Goal: Task Accomplishment & Management: Manage account settings

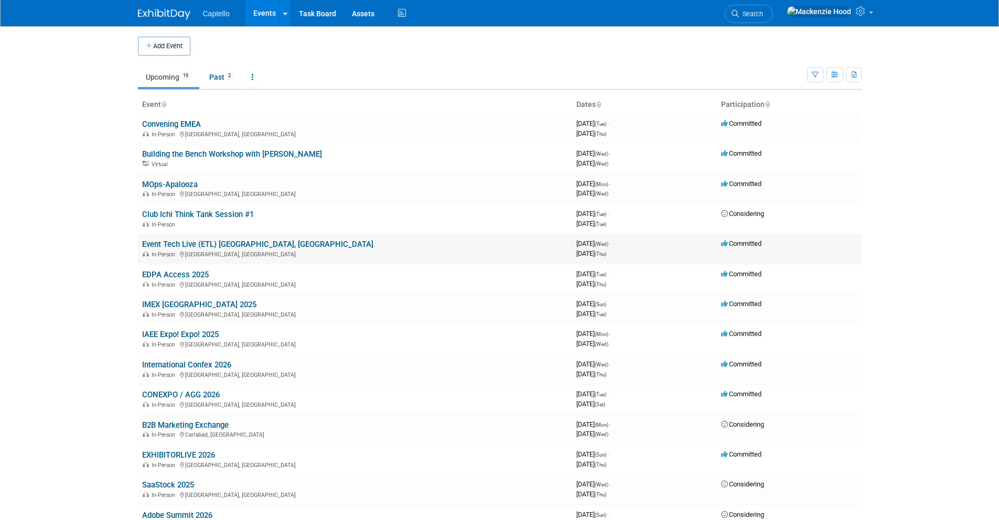
click at [161, 246] on link "Event Tech Live (ETL) [GEOGRAPHIC_DATA], [GEOGRAPHIC_DATA]" at bounding box center [257, 244] width 231 height 9
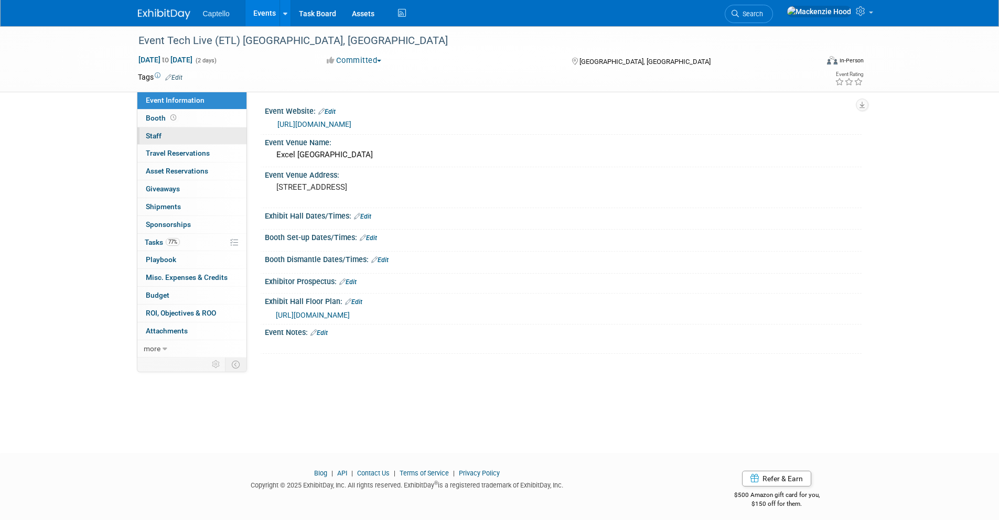
click at [180, 131] on link "0 Staff 0" at bounding box center [191, 135] width 109 height 17
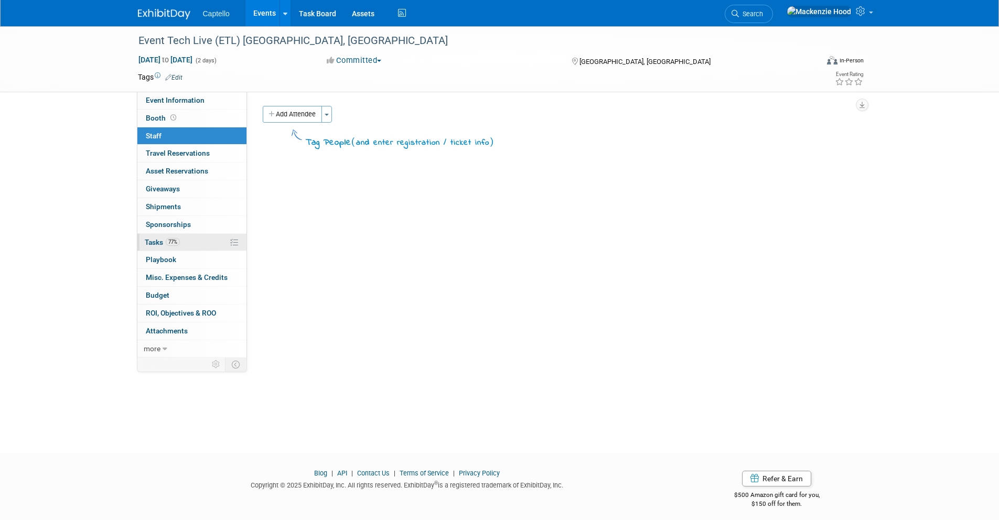
click at [187, 243] on link "77% Tasks 77%" at bounding box center [191, 242] width 109 height 17
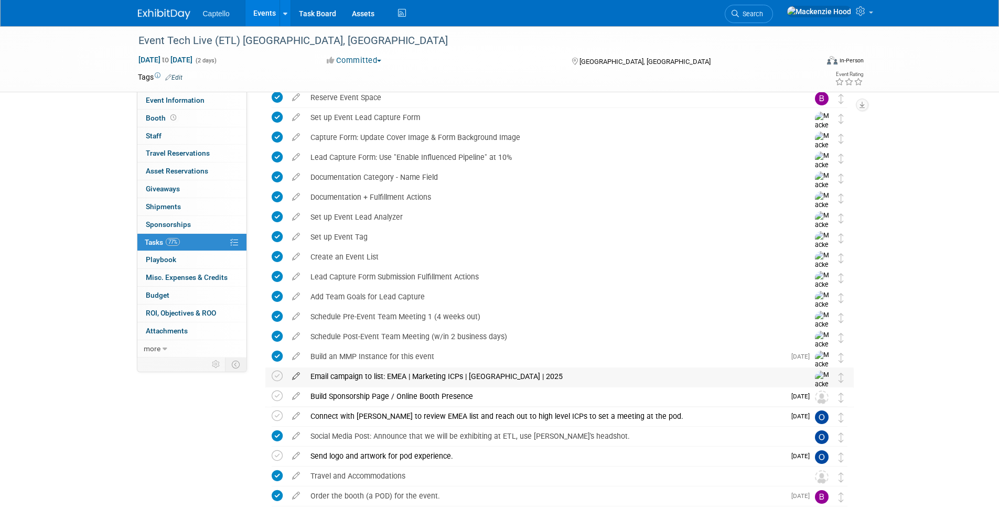
scroll to position [68, 0]
click at [277, 373] on icon at bounding box center [277, 375] width 11 height 11
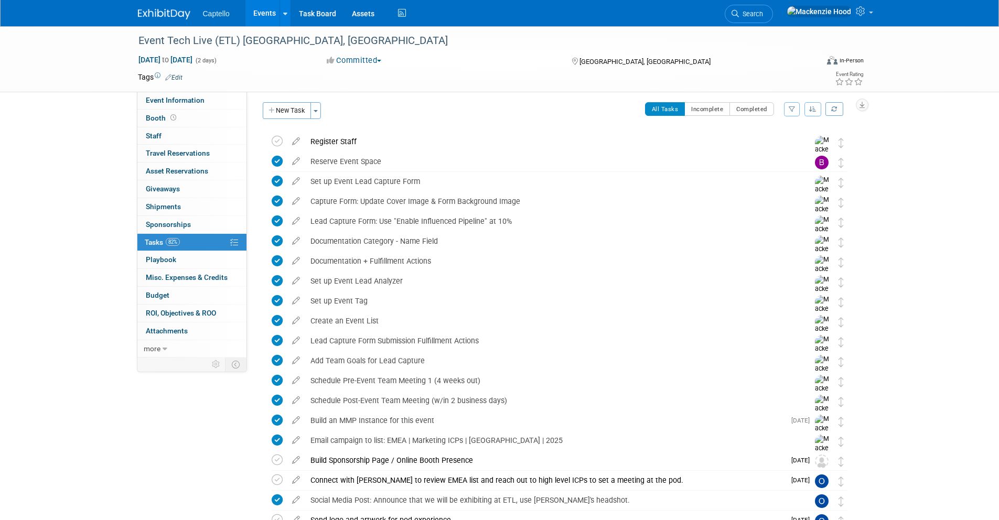
scroll to position [0, 0]
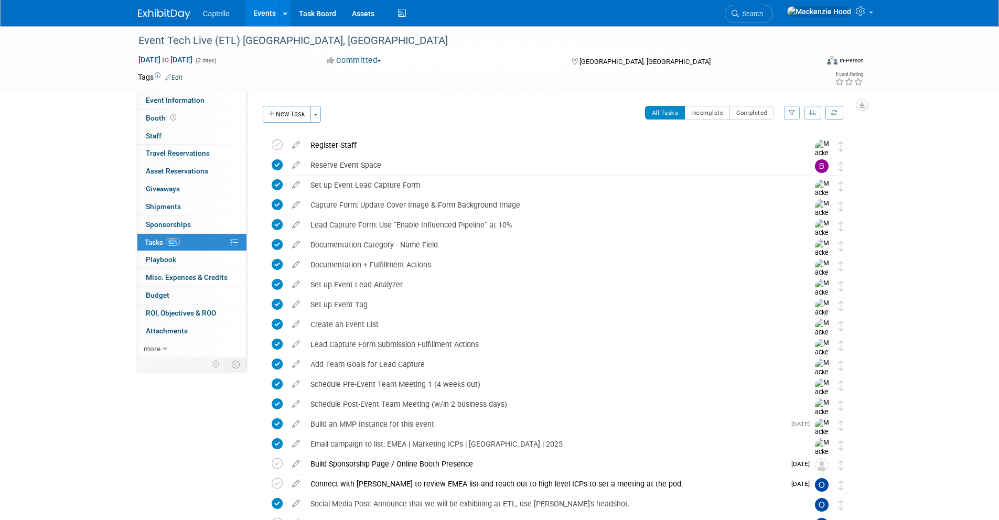
click at [185, 18] on img at bounding box center [164, 14] width 52 height 10
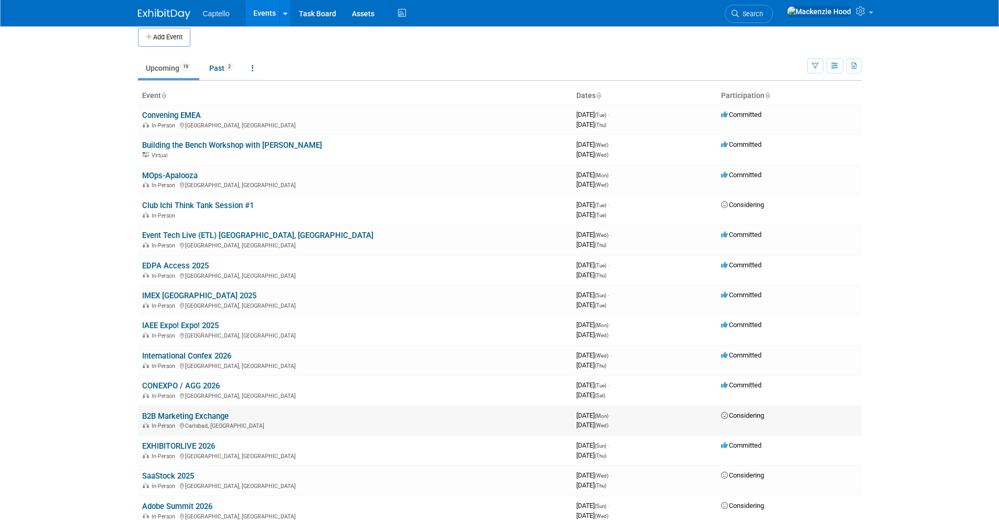
scroll to position [18, 0]
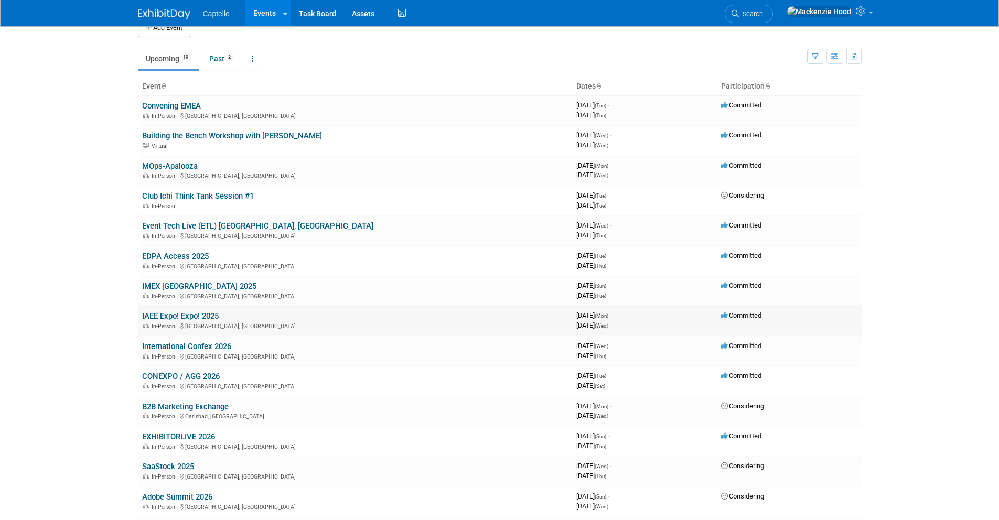
click at [200, 315] on link "IAEE Expo! Expo! 2025" at bounding box center [180, 316] width 77 height 9
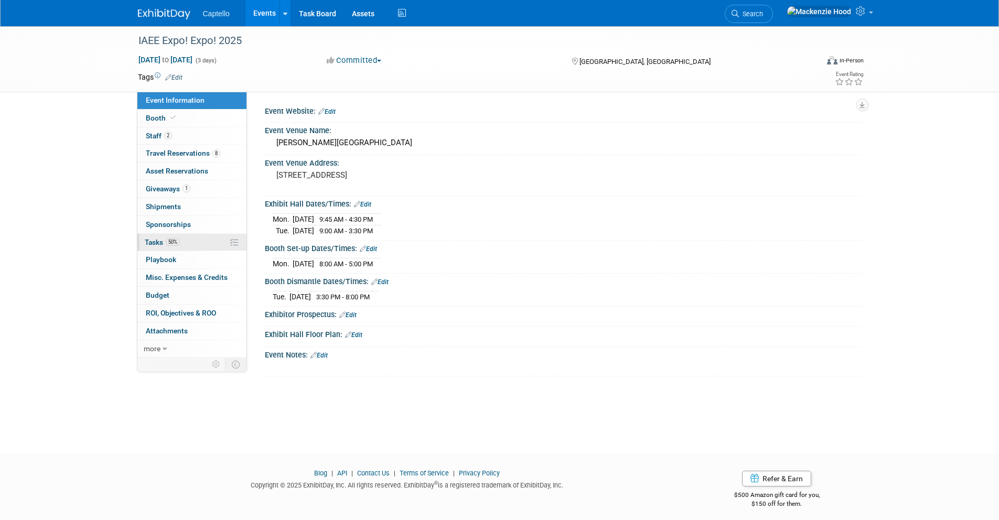
click at [184, 244] on link "50% Tasks 50%" at bounding box center [191, 242] width 109 height 17
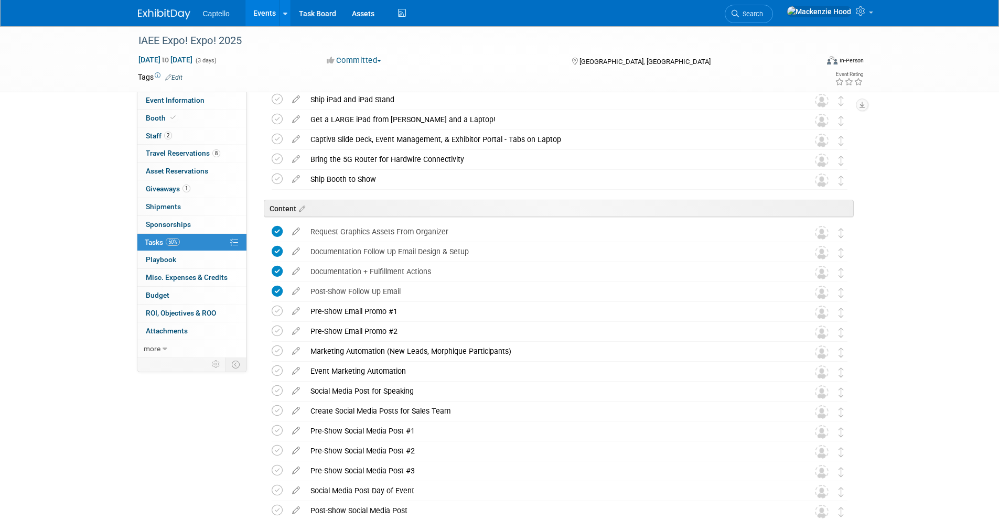
scroll to position [923, 0]
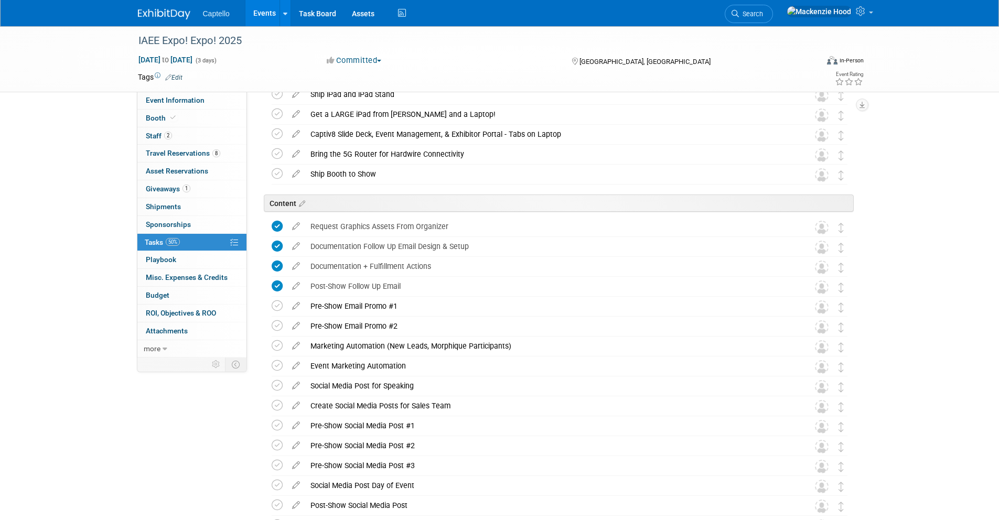
click at [169, 12] on img at bounding box center [164, 14] width 52 height 10
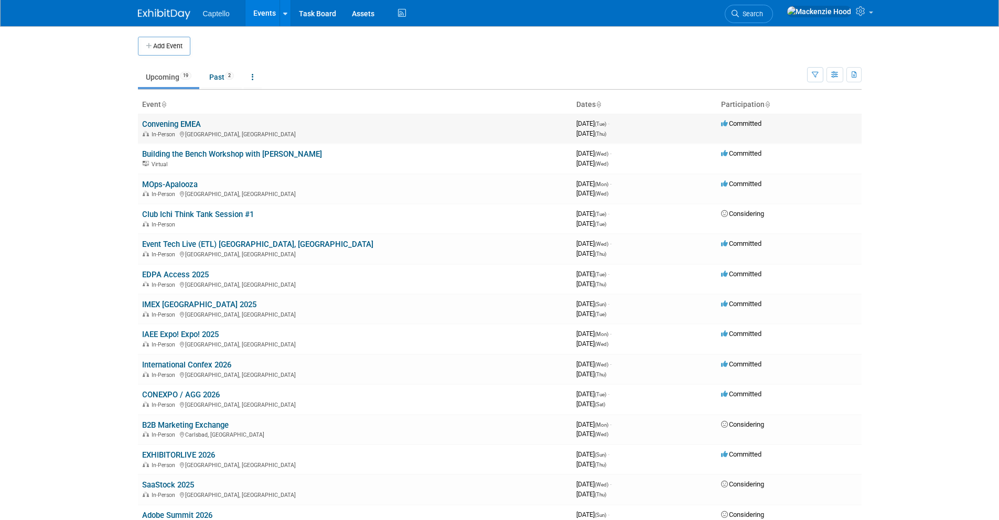
click at [177, 122] on link "Convening EMEA" at bounding box center [171, 124] width 59 height 9
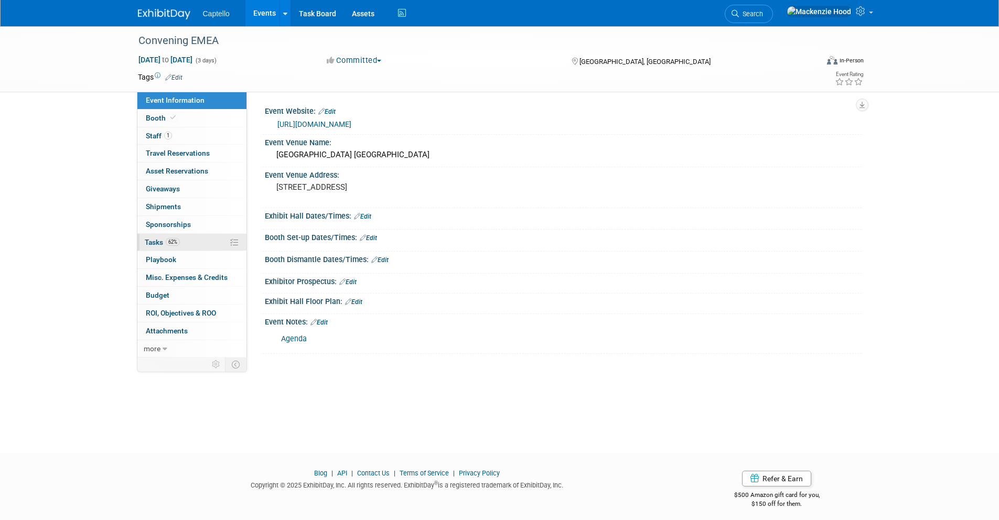
click at [199, 242] on link "62% Tasks 62%" at bounding box center [191, 242] width 109 height 17
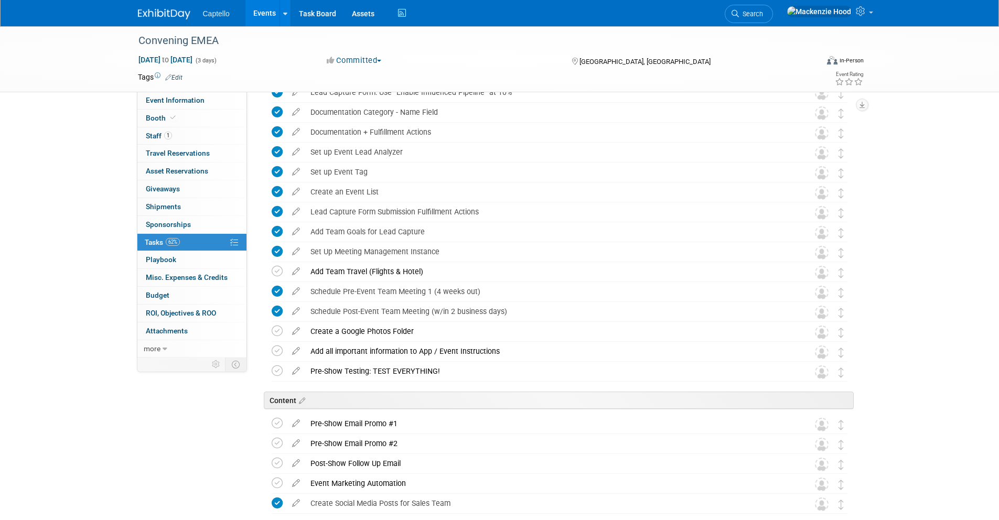
scroll to position [171, 0]
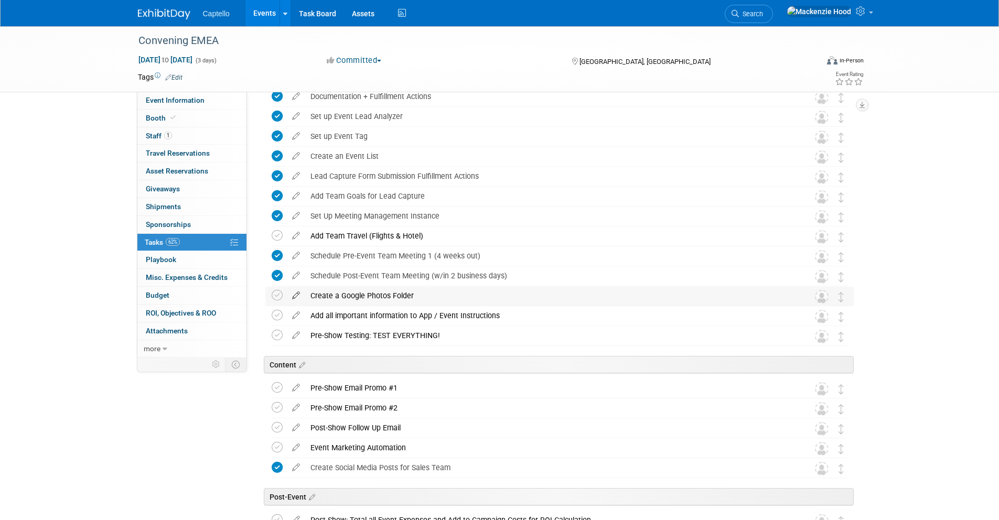
click at [295, 294] on icon at bounding box center [296, 293] width 18 height 13
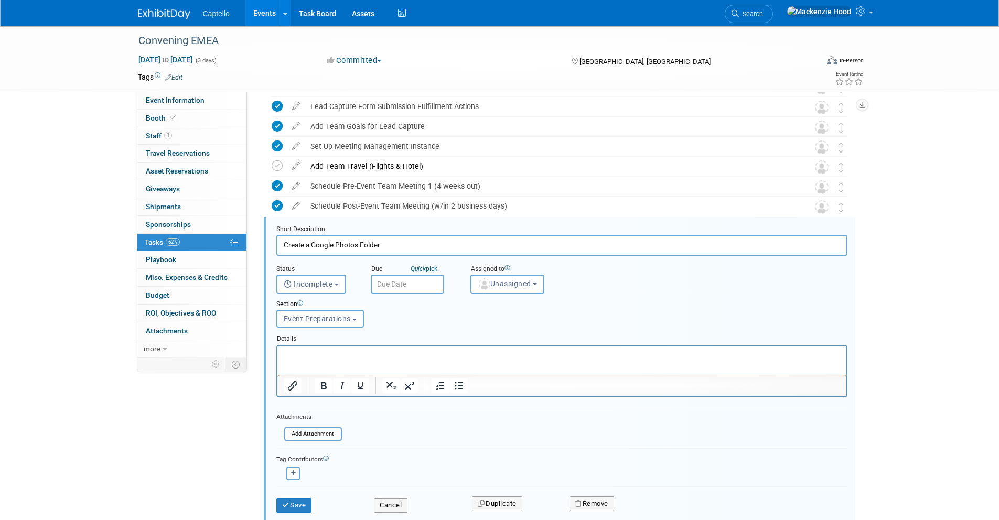
scroll to position [304, 0]
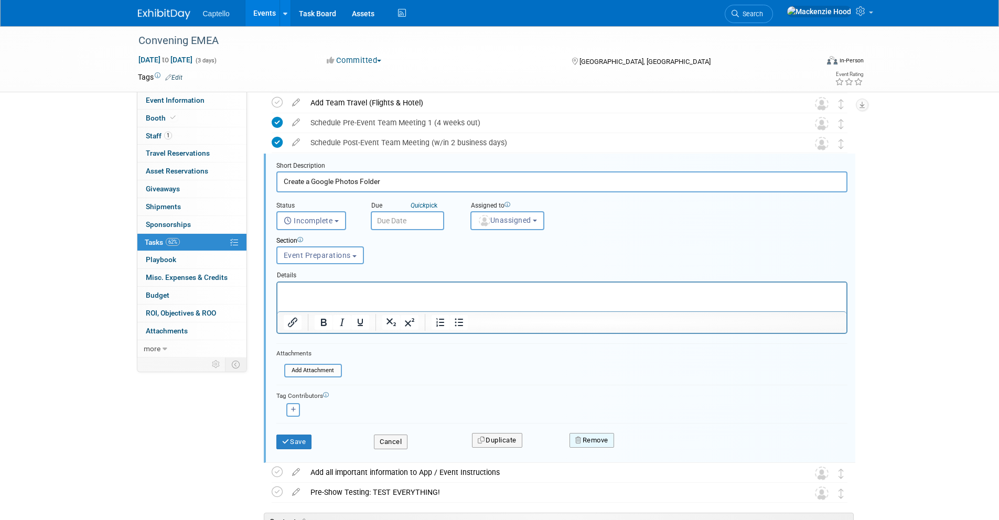
click at [592, 433] on button "Remove" at bounding box center [592, 440] width 45 height 15
click at [657, 447] on link "Yes" at bounding box center [651, 449] width 30 height 17
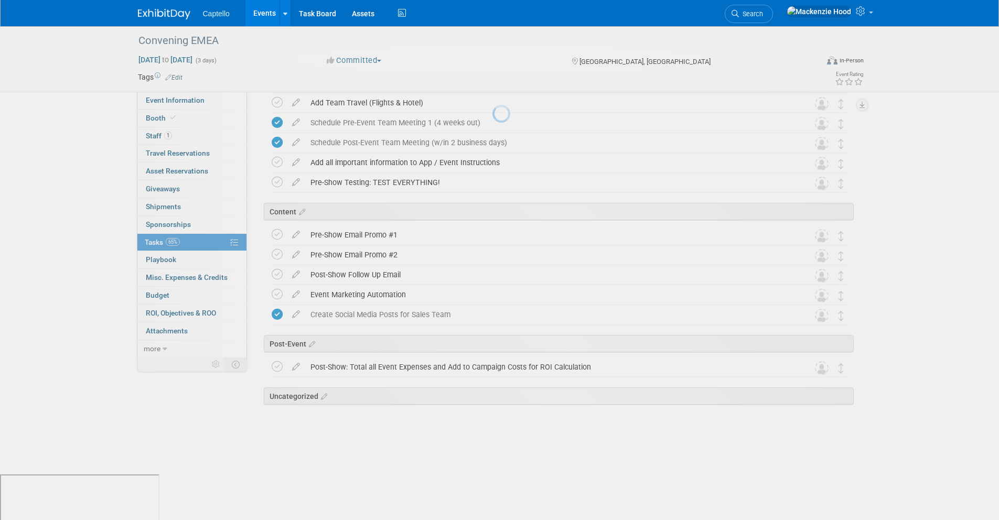
scroll to position [259, 0]
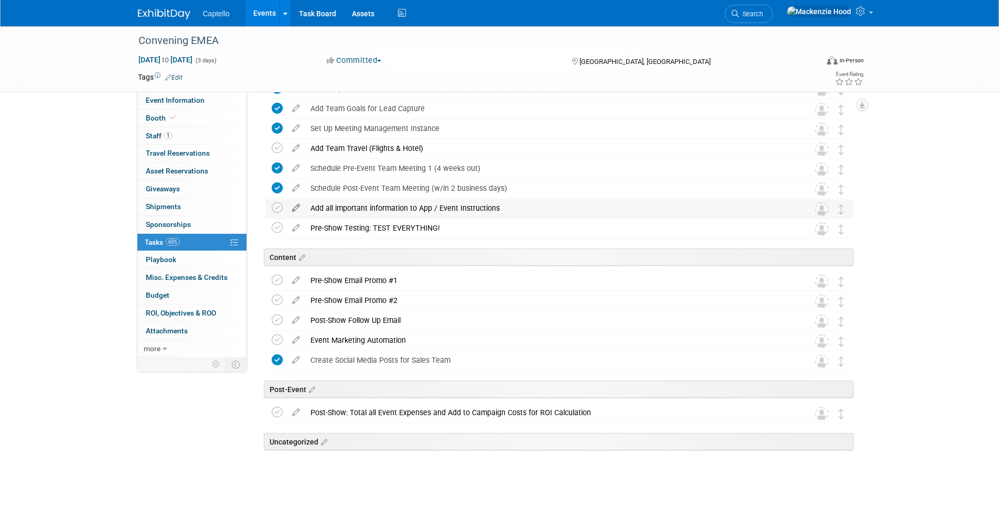
click at [292, 208] on icon at bounding box center [296, 205] width 18 height 13
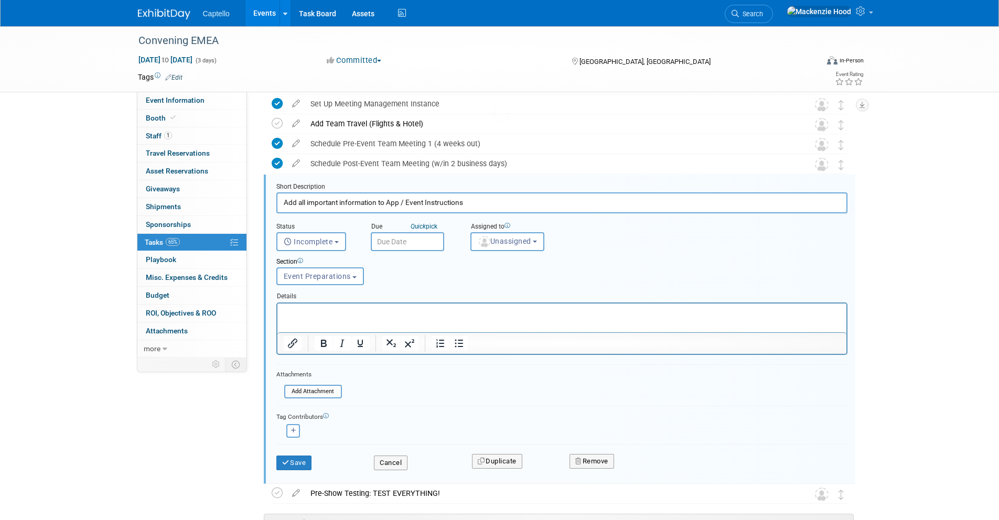
scroll to position [304, 0]
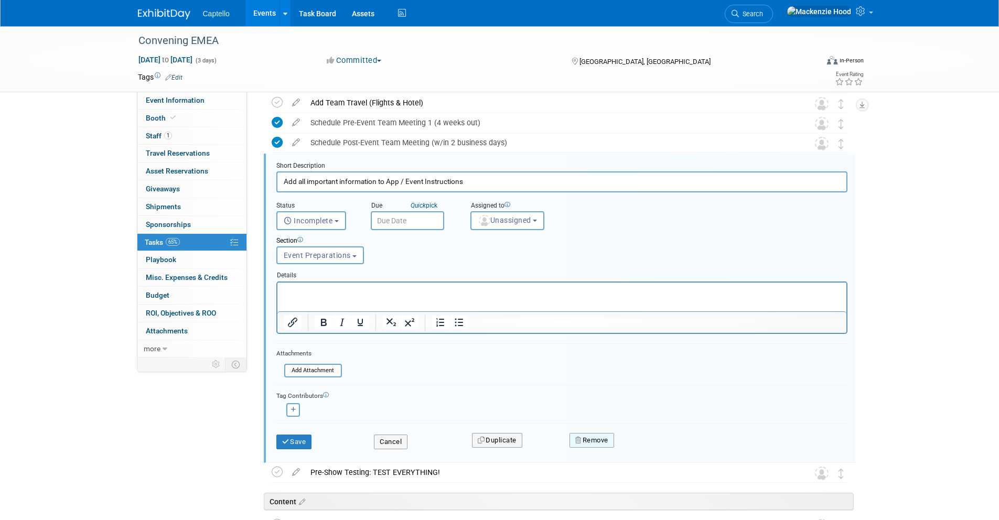
click at [588, 438] on button "Remove" at bounding box center [592, 440] width 45 height 15
click at [650, 447] on link "Yes" at bounding box center [651, 449] width 30 height 17
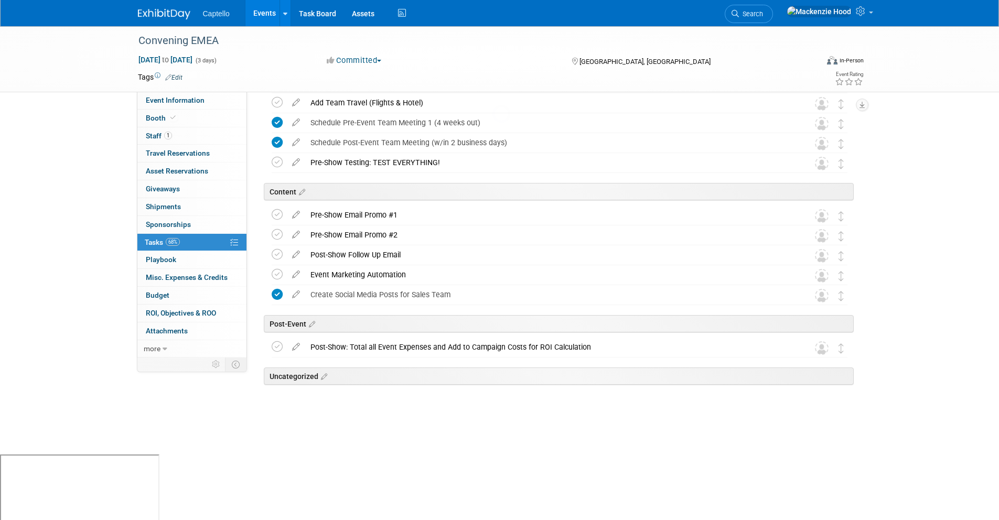
scroll to position [239, 0]
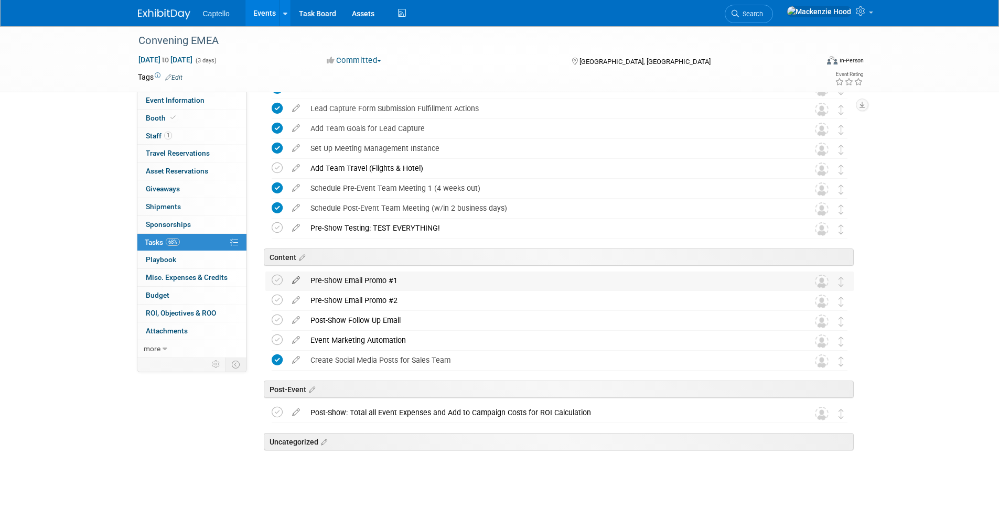
click at [294, 277] on icon at bounding box center [296, 278] width 18 height 13
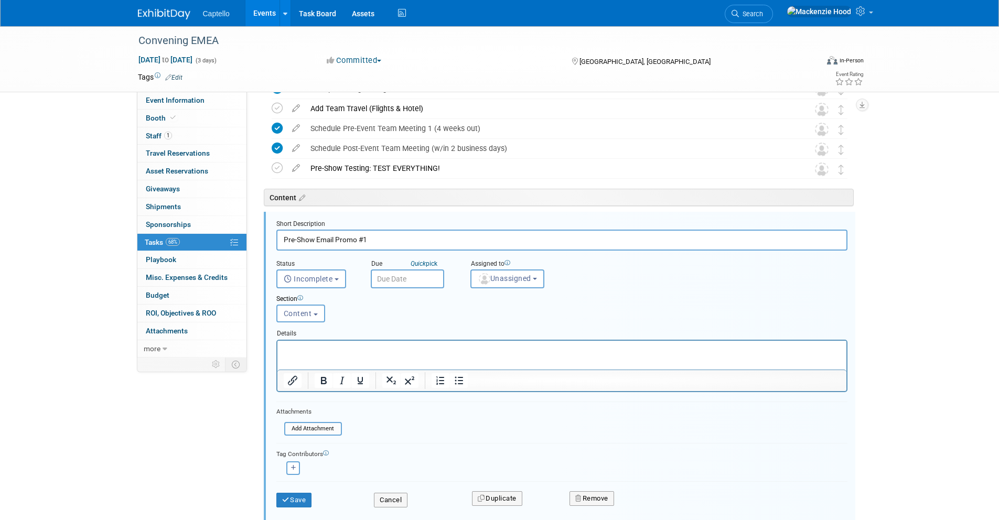
scroll to position [357, 0]
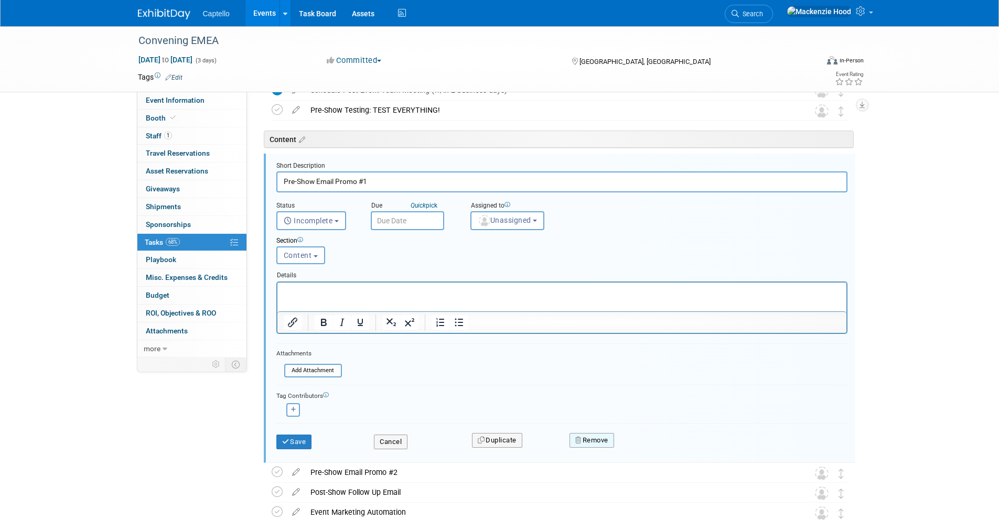
click at [576, 434] on button "Remove" at bounding box center [592, 440] width 45 height 15
click at [650, 443] on link "Yes" at bounding box center [651, 449] width 30 height 17
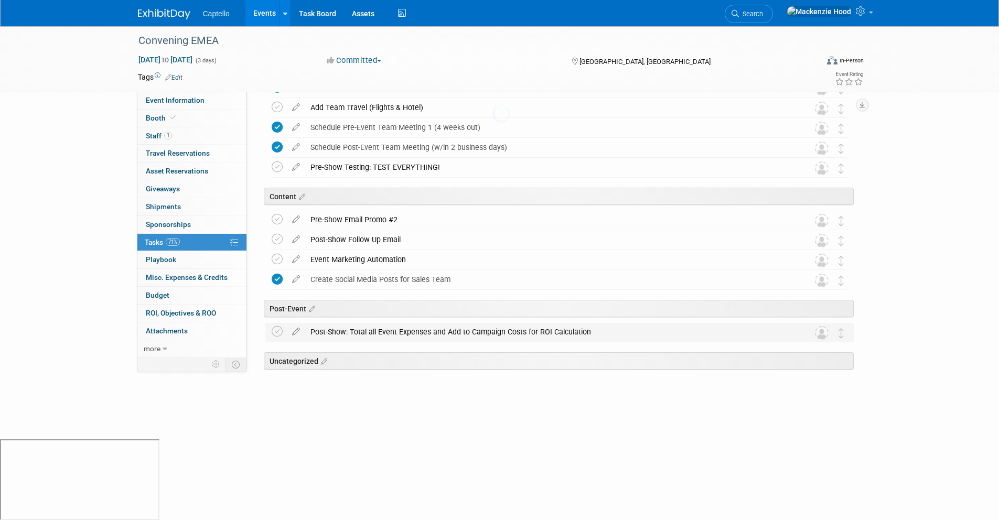
scroll to position [219, 0]
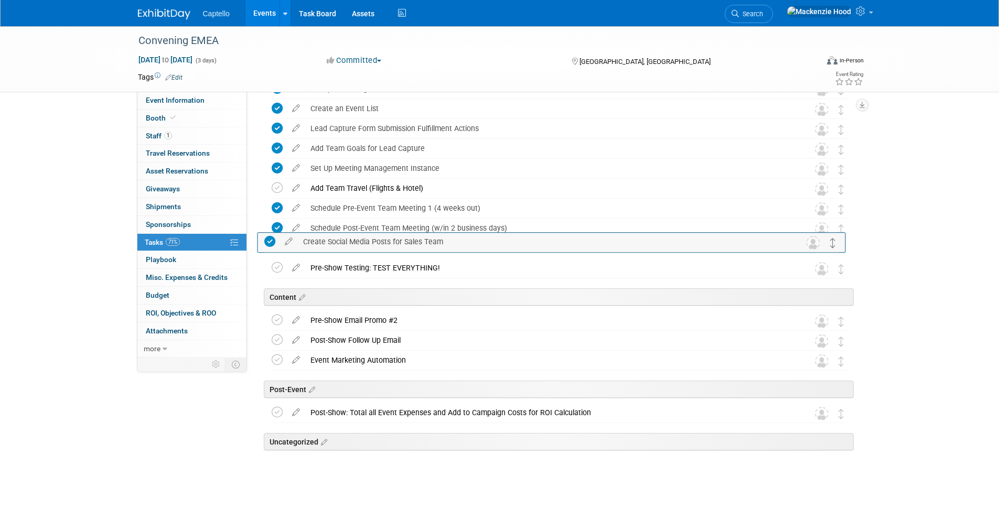
drag, startPoint x: 837, startPoint y: 359, endPoint x: 830, endPoint y: 241, distance: 118.8
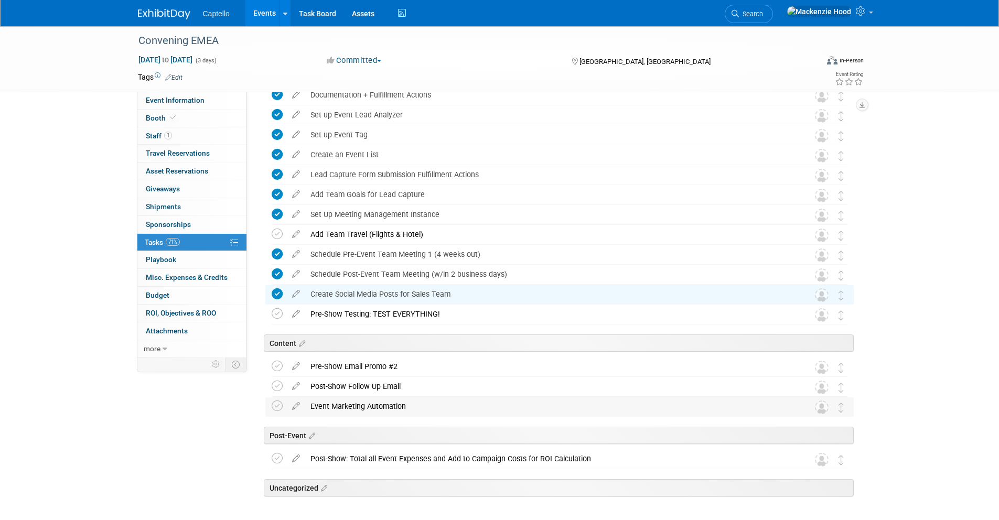
scroll to position [201, 0]
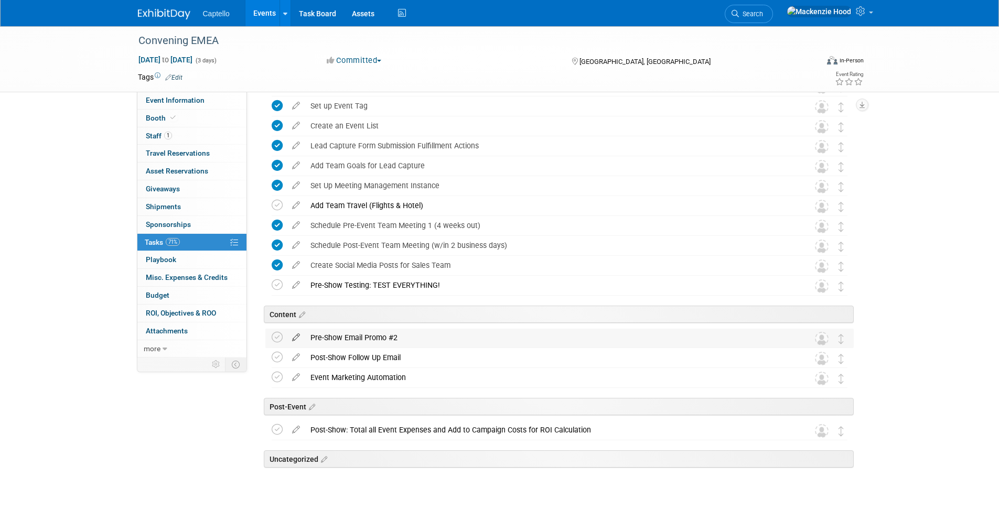
click at [294, 335] on icon at bounding box center [296, 335] width 18 height 13
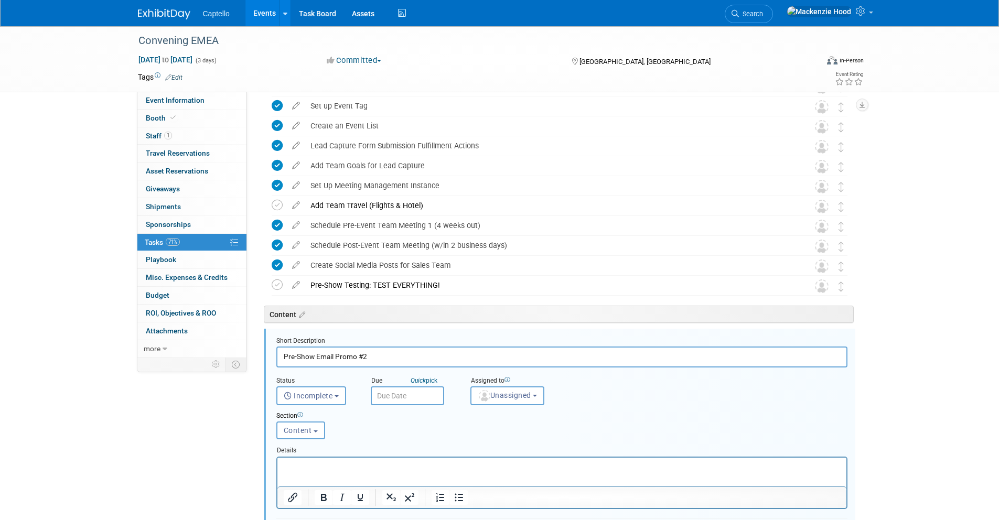
scroll to position [377, 0]
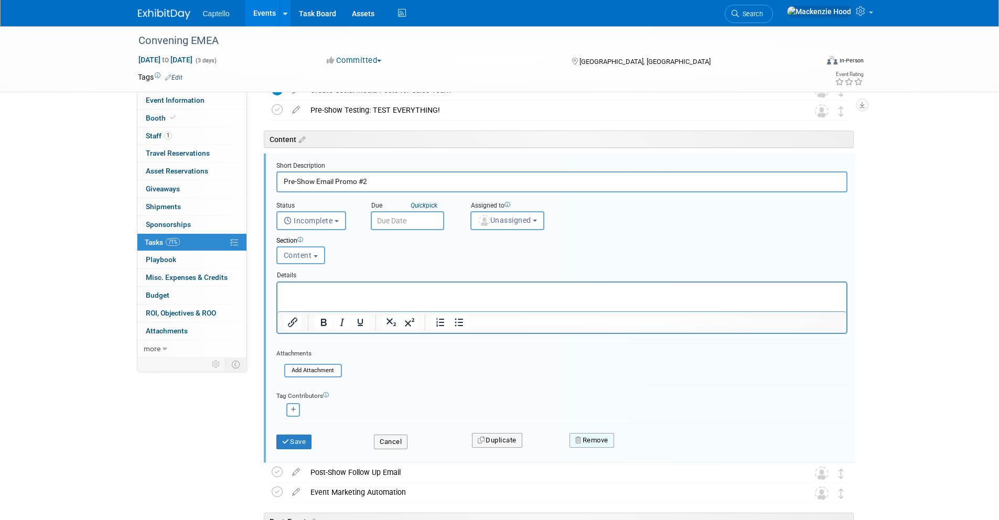
click at [584, 440] on button "Remove" at bounding box center [592, 440] width 45 height 15
click at [652, 444] on link "Yes" at bounding box center [651, 449] width 30 height 17
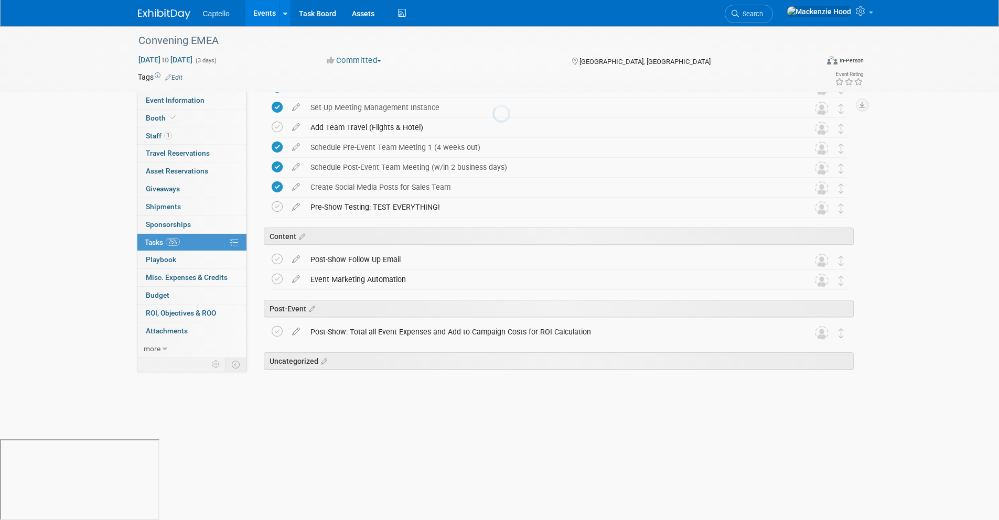
scroll to position [199, 0]
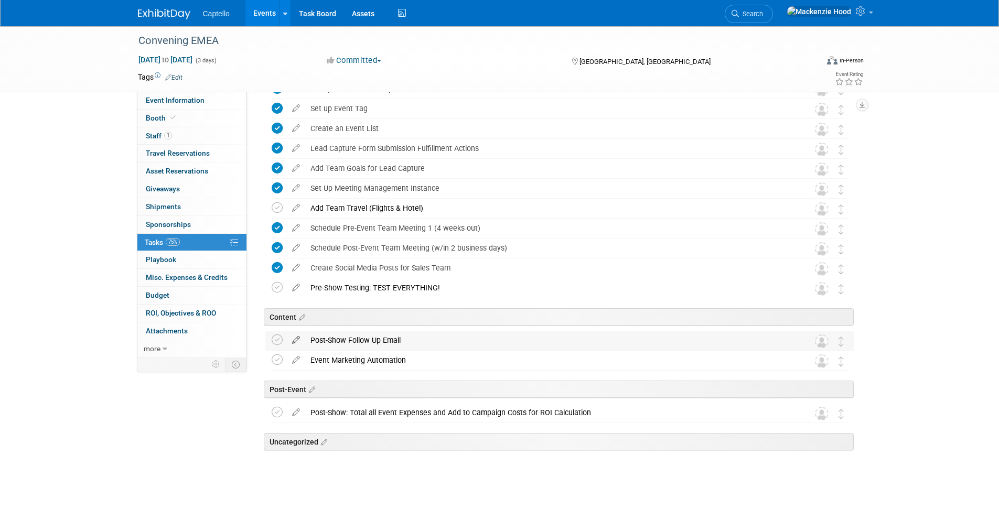
click at [293, 336] on icon at bounding box center [296, 337] width 18 height 13
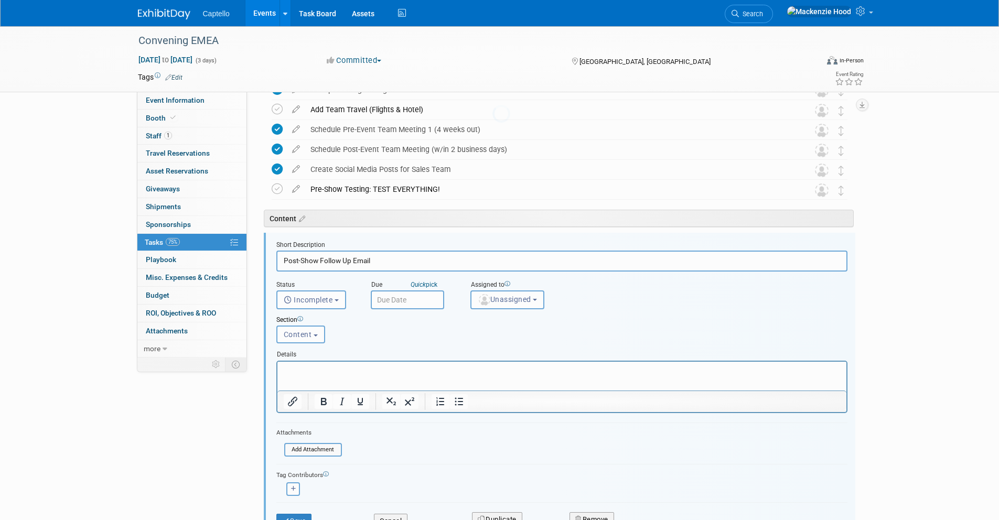
scroll to position [377, 0]
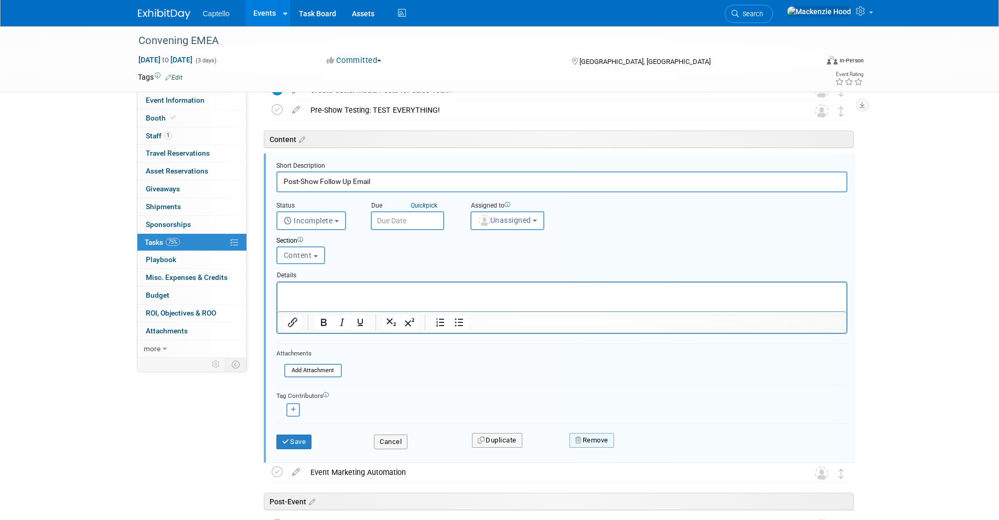
click at [583, 440] on button "Remove" at bounding box center [592, 440] width 45 height 15
click at [639, 447] on link "Yes" at bounding box center [651, 449] width 30 height 17
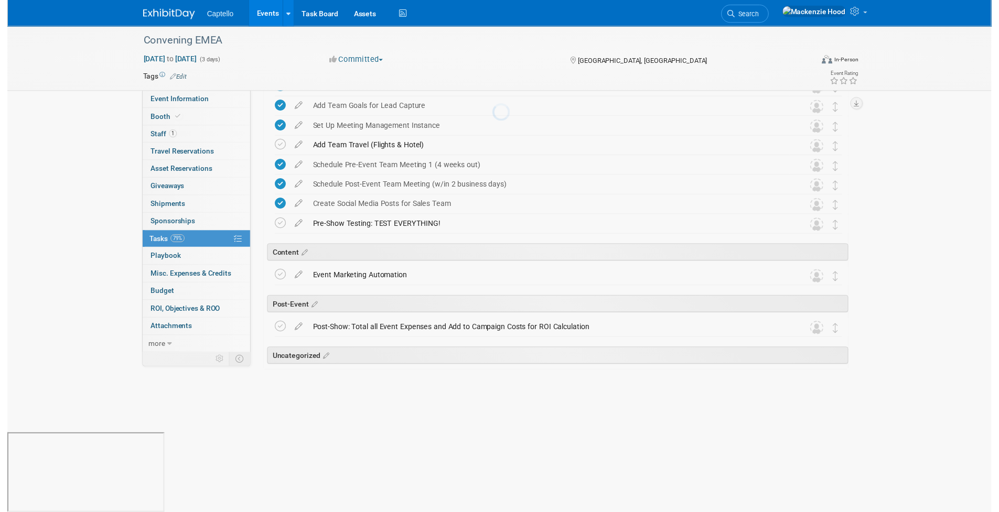
scroll to position [179, 0]
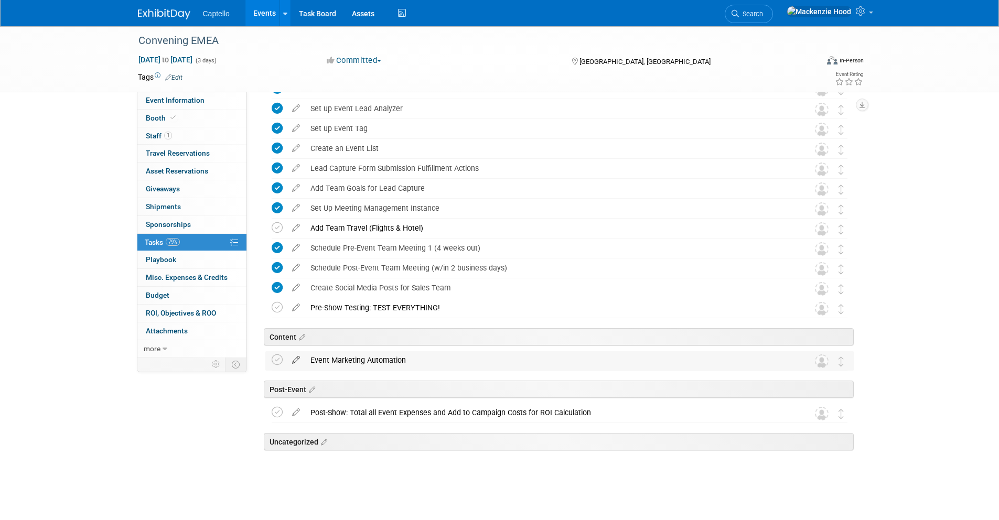
click at [296, 357] on icon at bounding box center [296, 357] width 18 height 13
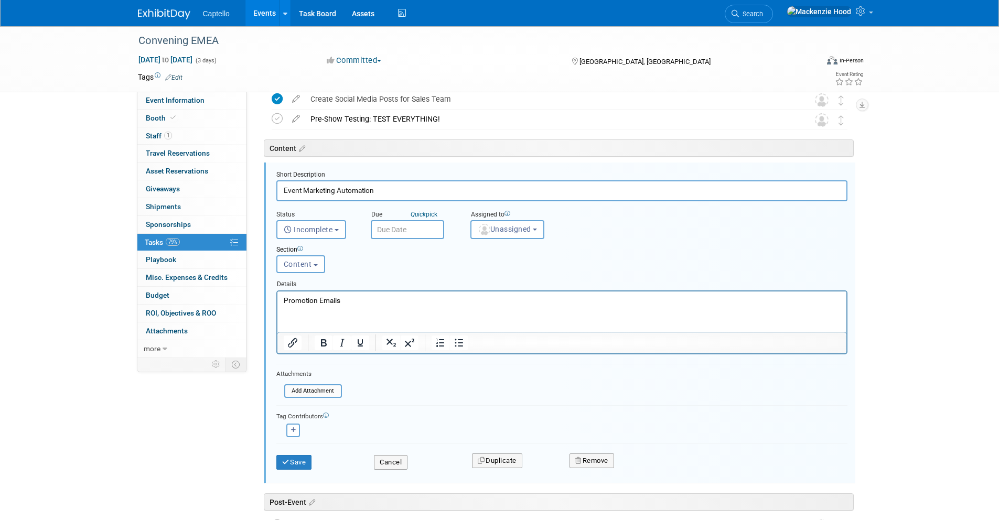
scroll to position [377, 0]
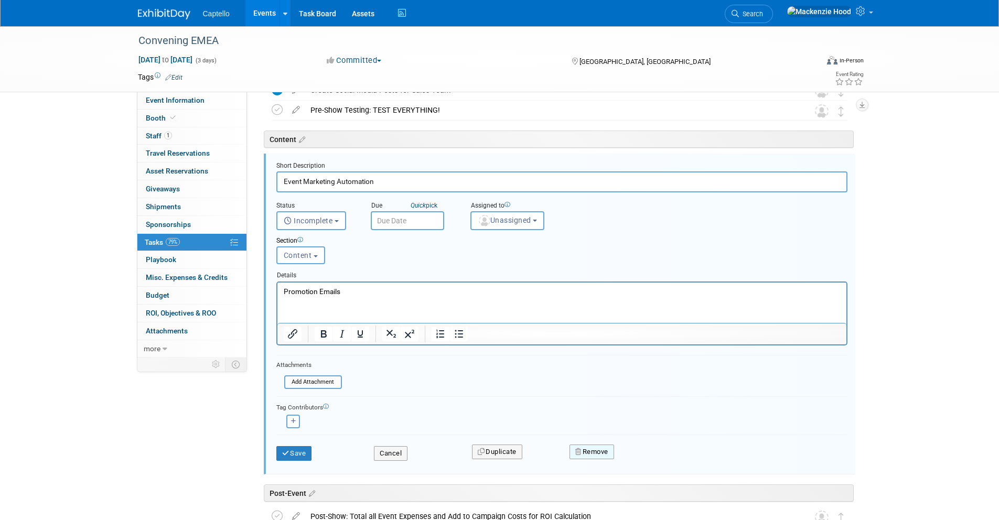
click at [590, 454] on button "Remove" at bounding box center [592, 452] width 45 height 15
click at [648, 460] on link "Yes" at bounding box center [651, 460] width 30 height 17
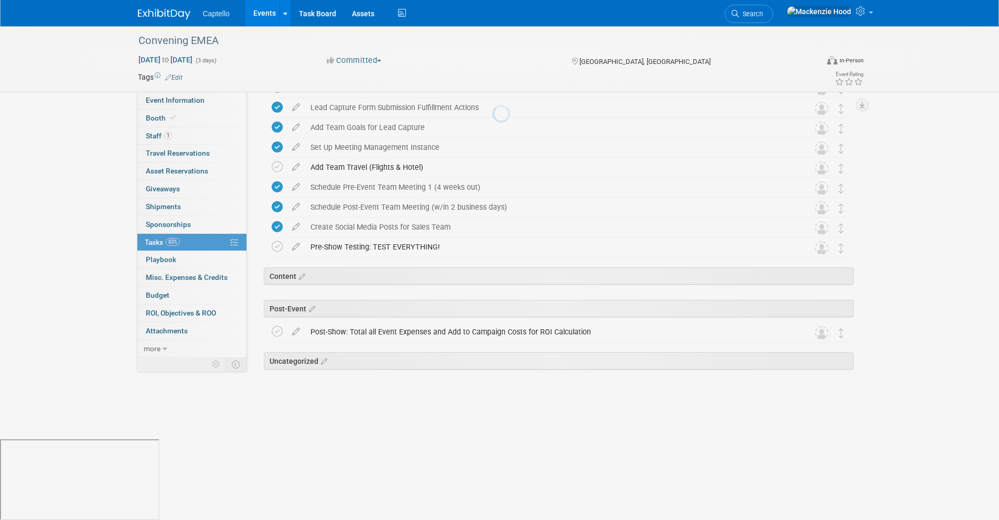
scroll to position [159, 0]
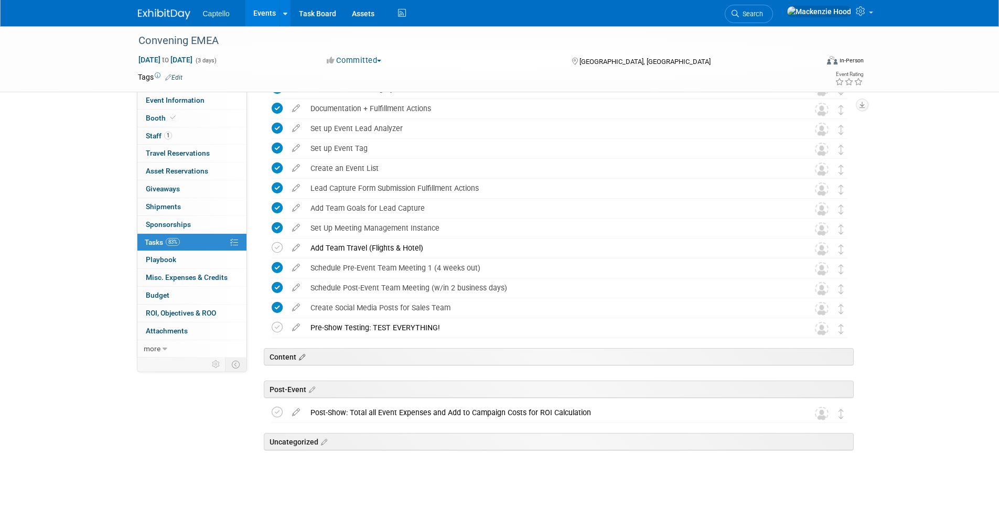
click at [299, 356] on icon at bounding box center [300, 357] width 9 height 9
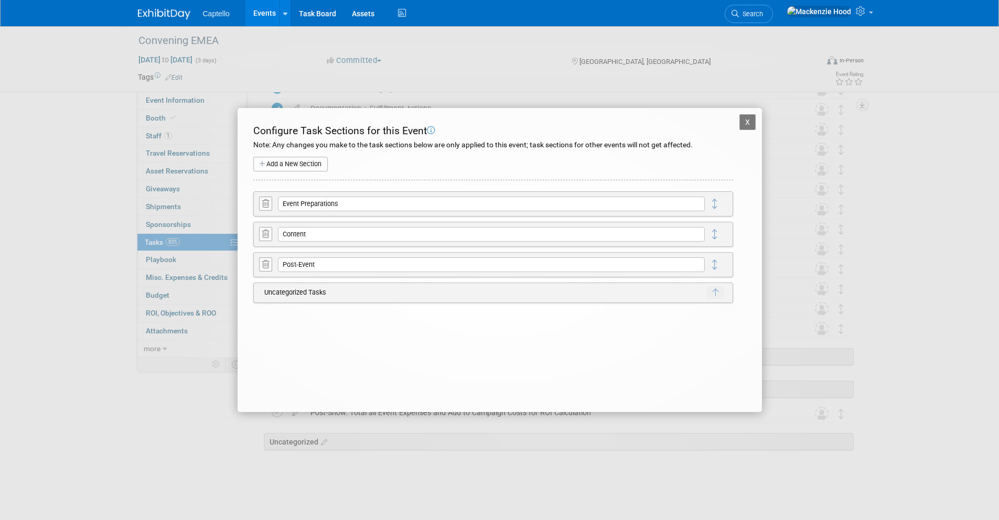
click at [262, 235] on icon at bounding box center [265, 234] width 7 height 8
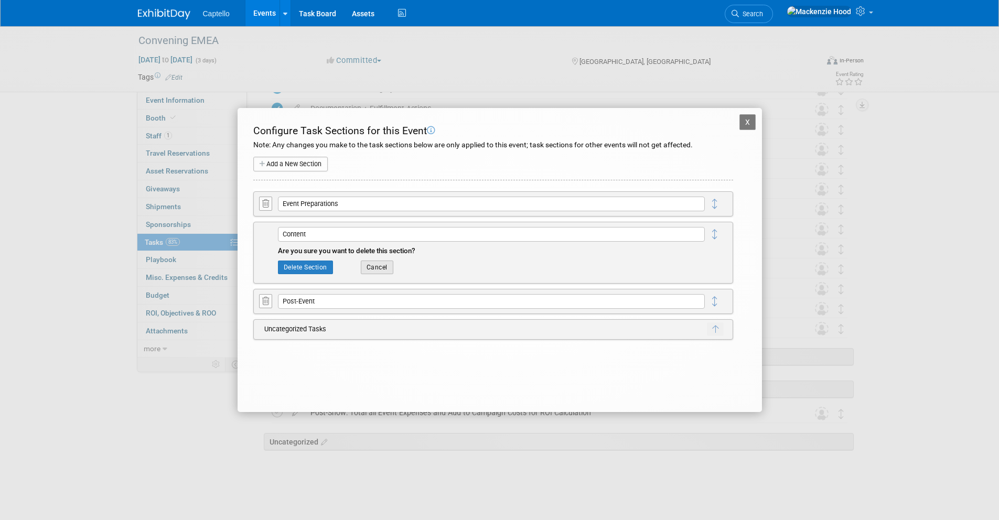
click at [372, 266] on button "Cancel" at bounding box center [377, 268] width 33 height 14
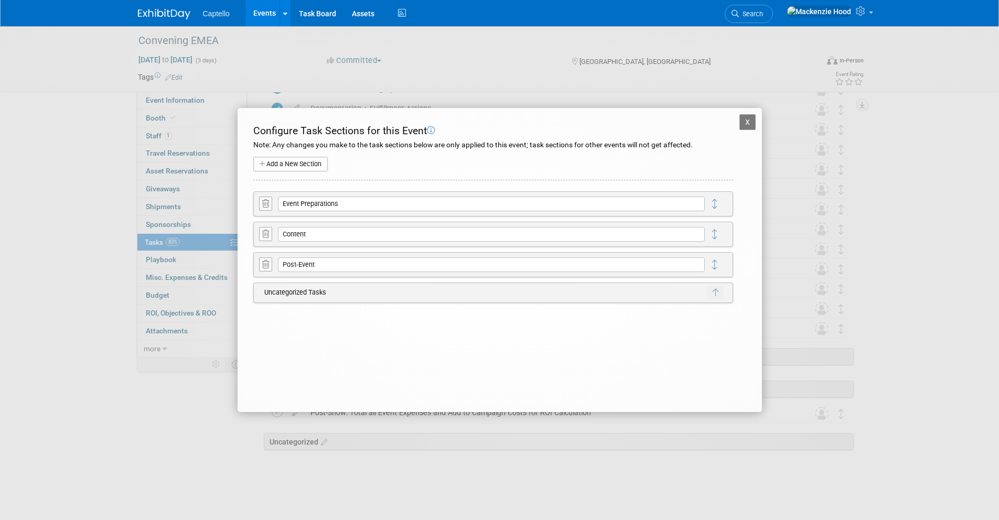
click at [744, 127] on button "X" at bounding box center [747, 122] width 17 height 16
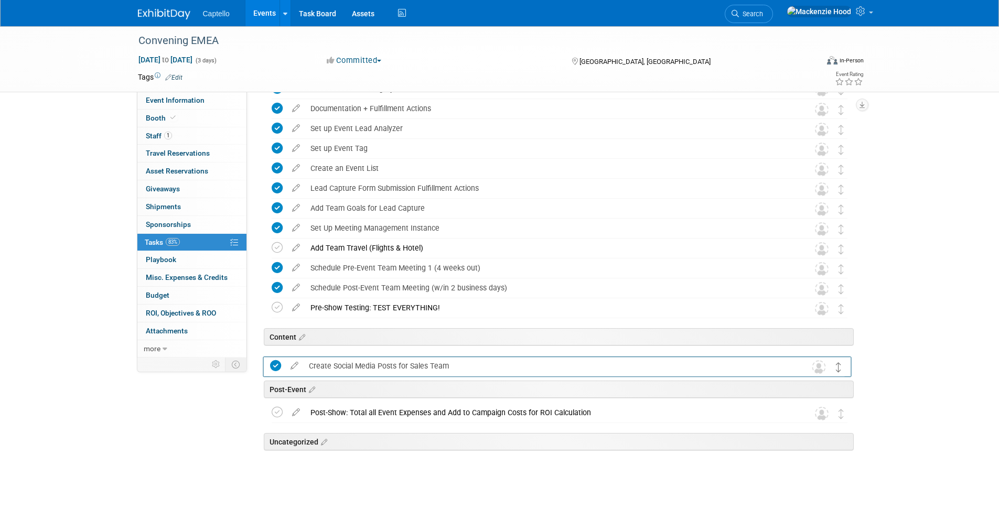
drag, startPoint x: 840, startPoint y: 308, endPoint x: 836, endPoint y: 361, distance: 52.6
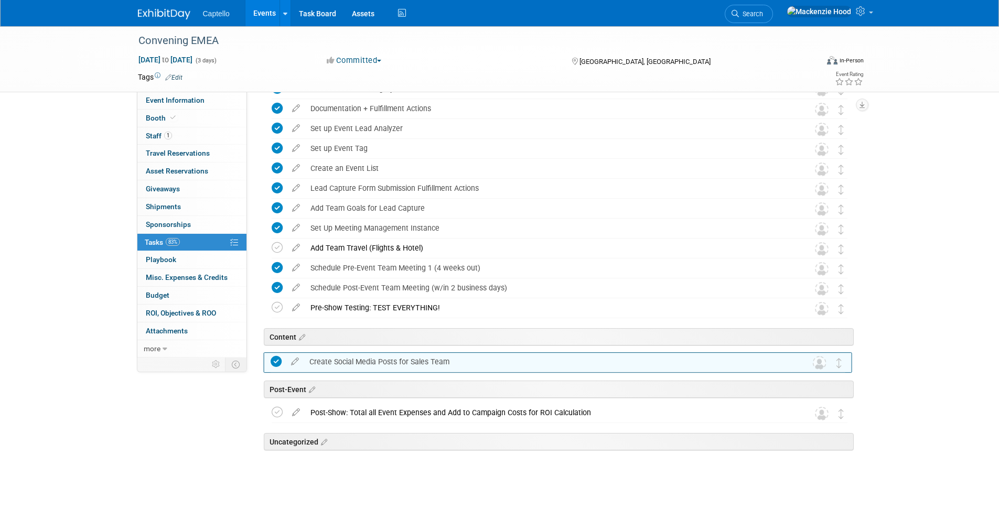
click at [835, 356] on td at bounding box center [840, 362] width 12 height 19
click at [916, 358] on div "Convening EMEA [DATE] to [DATE] (3 days) [DATE] to [DATE] Committed Committed C…" at bounding box center [499, 193] width 999 height 653
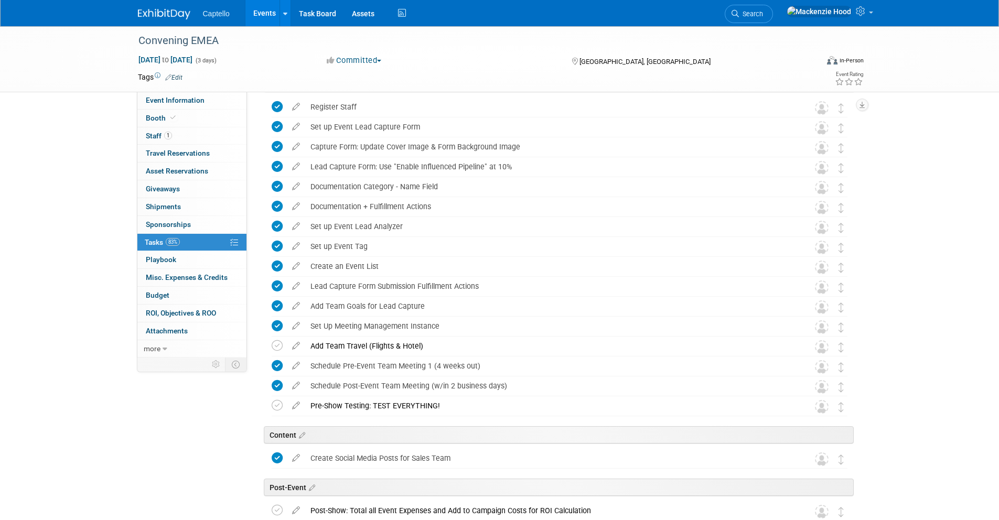
scroll to position [0, 0]
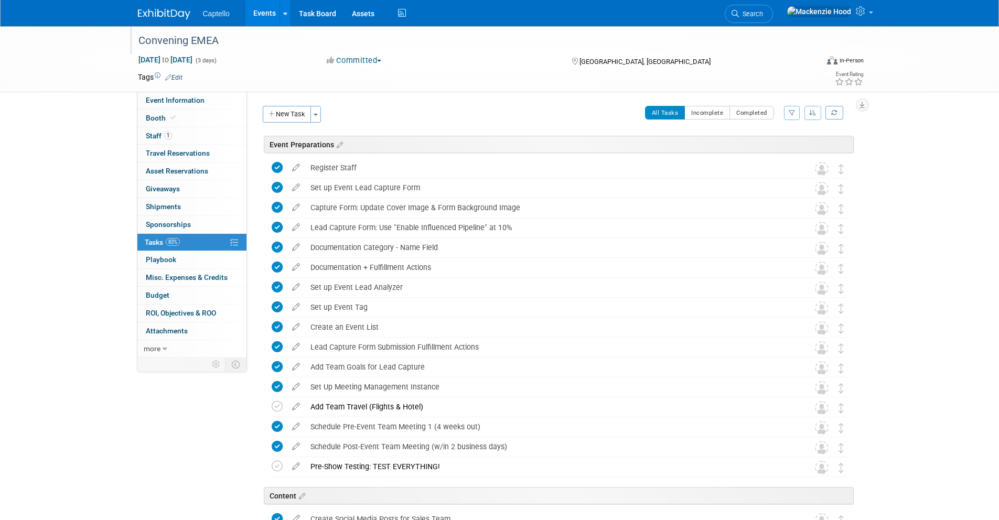
click at [165, 39] on div "Convening EMEA" at bounding box center [469, 40] width 668 height 19
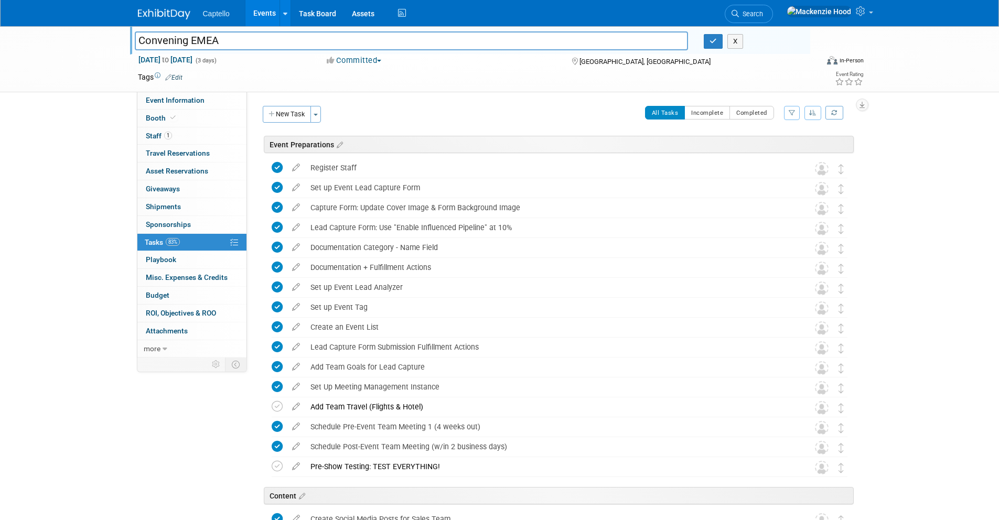
click at [89, 39] on div "Convening EMEA Convening EMEA X [DATE] to [DATE] (3 days) [DATE] to [DATE] Comm…" at bounding box center [499, 59] width 999 height 66
click at [706, 42] on button "button" at bounding box center [713, 41] width 19 height 15
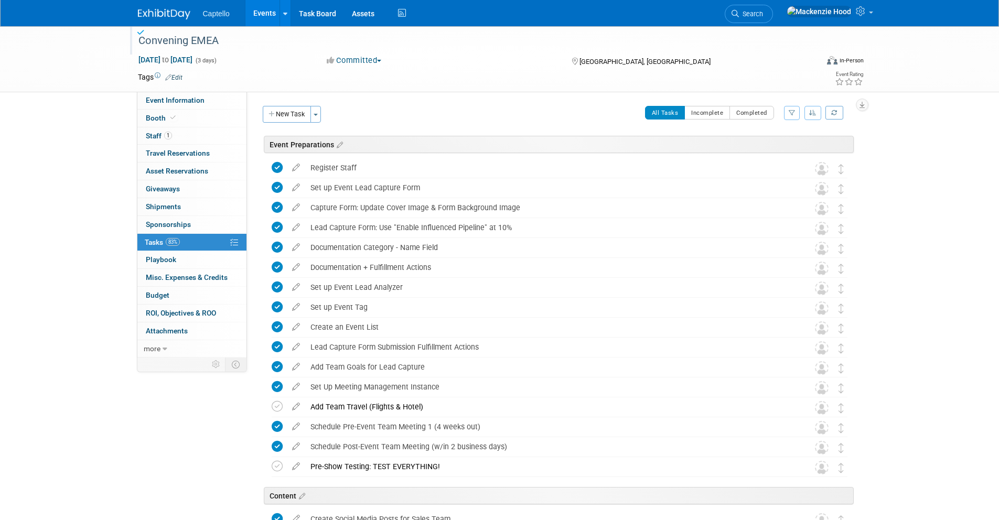
click at [156, 11] on img at bounding box center [164, 14] width 52 height 10
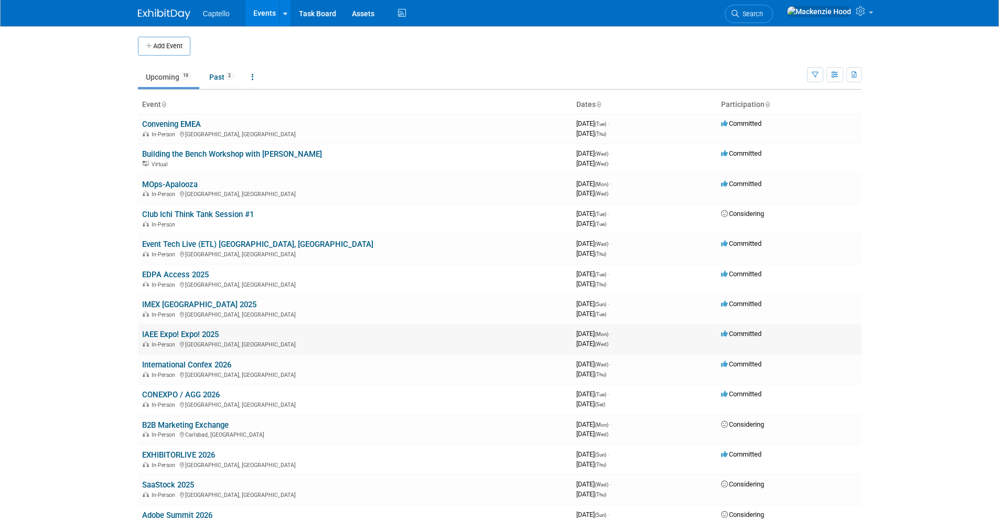
click at [206, 335] on link "IAEE Expo! Expo! 2025" at bounding box center [180, 334] width 77 height 9
